Goal: Transaction & Acquisition: Purchase product/service

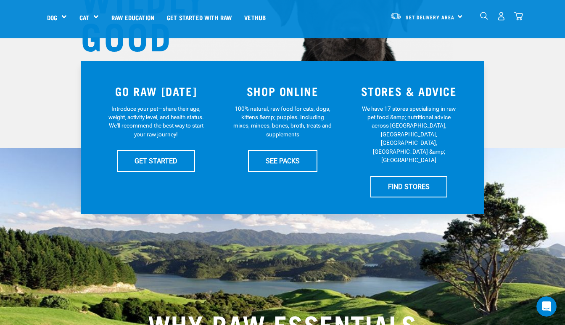
scroll to position [141, 0]
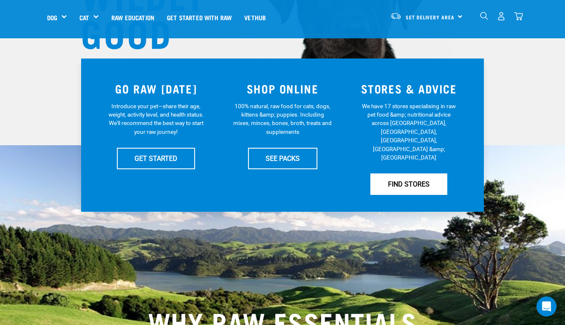
click at [414, 173] on link "FIND STORES" at bounding box center [408, 183] width 77 height 21
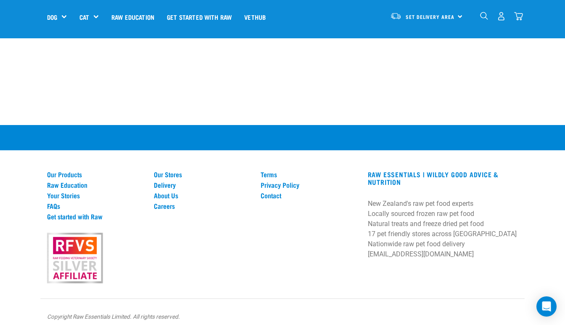
scroll to position [1630, 0]
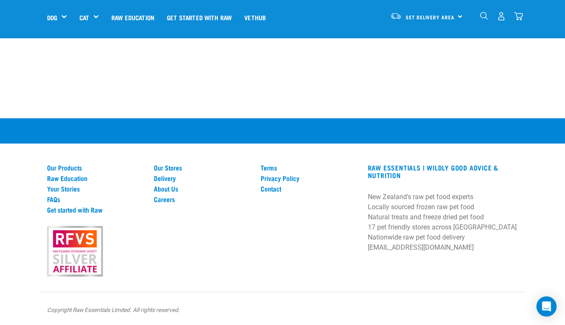
click at [560, 318] on div "Our Products Raw Education Your Stories FAQs Get started with Raw Our Stores De…" at bounding box center [282, 221] width 565 height 206
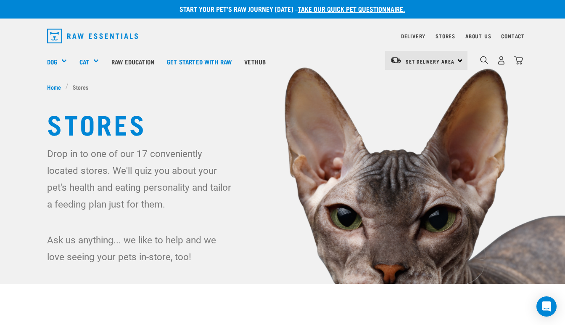
scroll to position [0, 0]
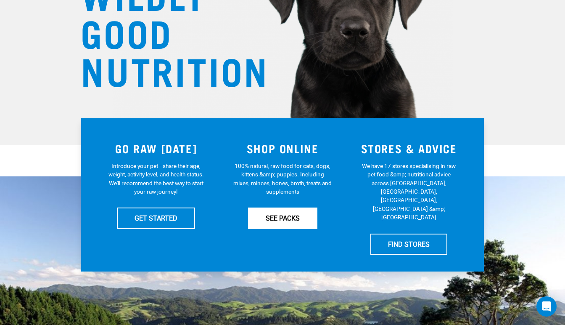
click at [283, 217] on link "SEE PACKS" at bounding box center [282, 217] width 69 height 21
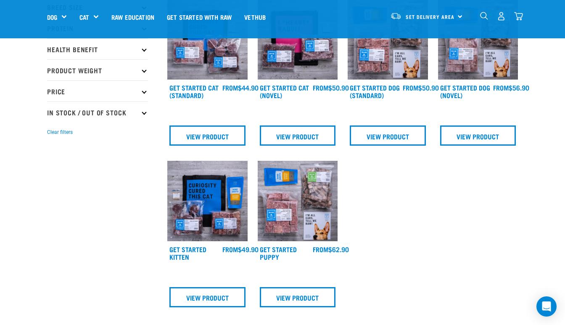
scroll to position [114, 0]
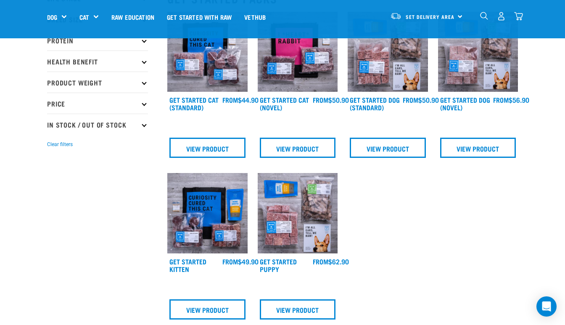
click at [556, 124] on div "Start your pet’s raw journey today – take our quick pet questionnaire. Delivery…" at bounding box center [282, 195] width 565 height 619
drag, startPoint x: 556, startPoint y: 118, endPoint x: 556, endPoint y: 112, distance: 6.3
click at [556, 112] on div "Start your pet’s raw journey today – take our quick pet questionnaire. Delivery…" at bounding box center [282, 195] width 565 height 619
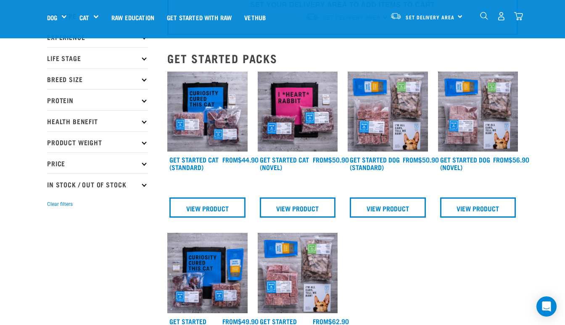
scroll to position [49, 0]
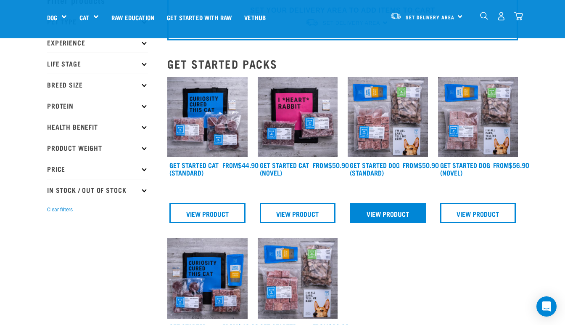
click at [400, 214] on link "View Product" at bounding box center [388, 213] width 76 height 20
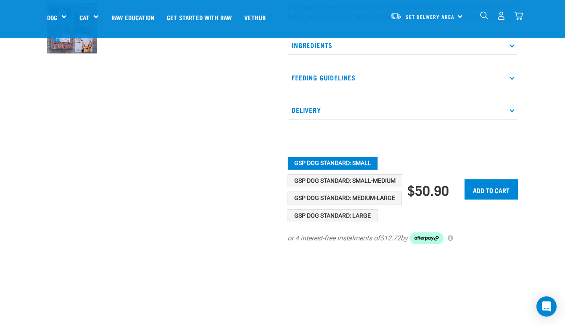
scroll to position [299, 0]
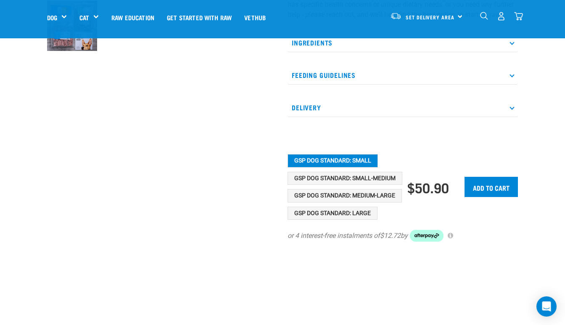
click at [331, 51] on p "Ingredients" at bounding box center [403, 42] width 230 height 19
